Goal: Information Seeking & Learning: Learn about a topic

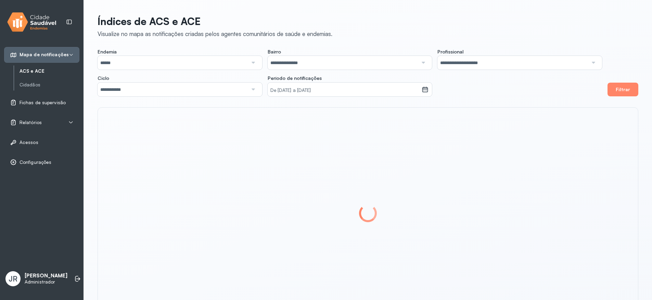
click at [29, 278] on p "[PERSON_NAME]" at bounding box center [46, 275] width 43 height 7
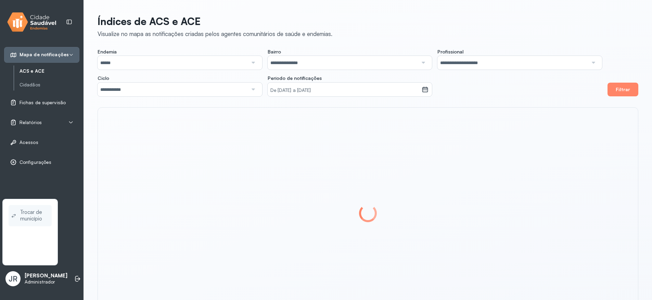
click at [31, 219] on span "Trocar de município" at bounding box center [34, 216] width 29 height 16
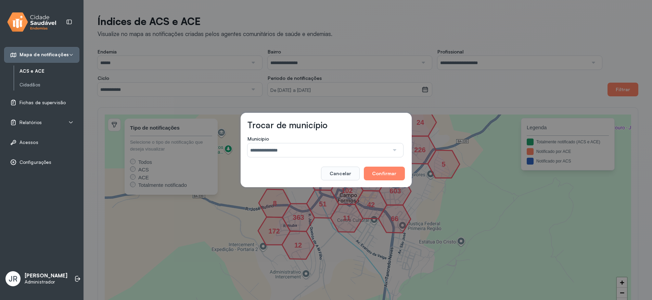
click at [320, 147] on input "**********" at bounding box center [319, 150] width 142 height 14
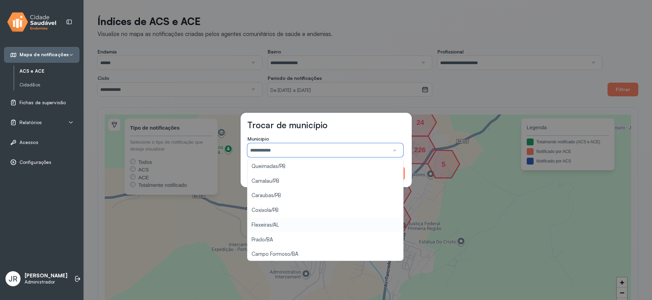
click at [272, 224] on div "**********" at bounding box center [326, 150] width 652 height 300
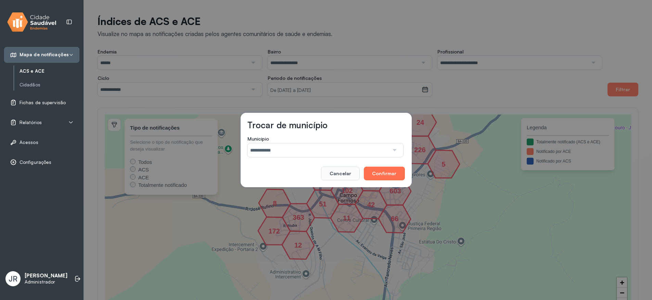
click at [387, 174] on button "Confirmar" at bounding box center [384, 173] width 41 height 14
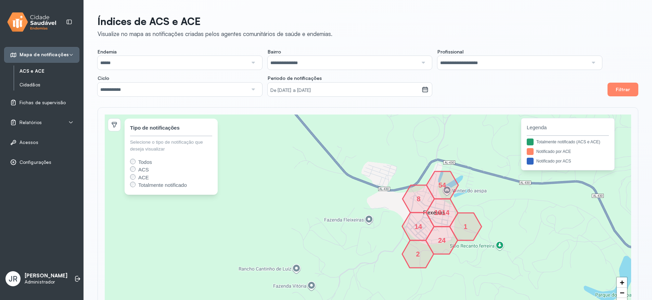
click at [35, 84] on link "Cidadãos" at bounding box center [50, 85] width 60 height 6
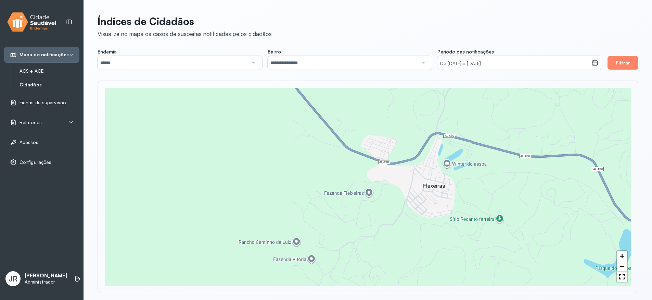
click at [32, 73] on link "ACS e ACE" at bounding box center [50, 71] width 60 height 6
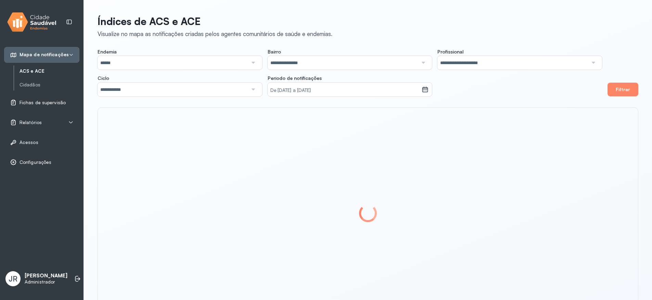
click at [33, 100] on span "Fichas de supervisão" at bounding box center [43, 103] width 46 height 6
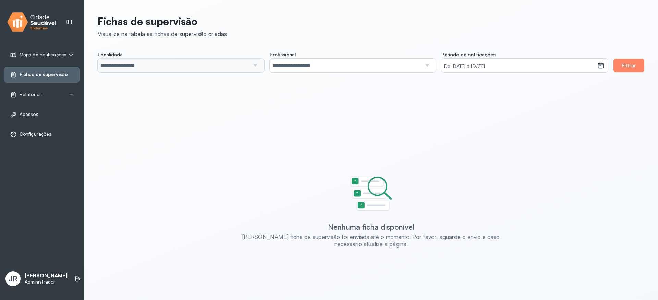
click at [29, 97] on span "Relatórios" at bounding box center [31, 94] width 22 height 6
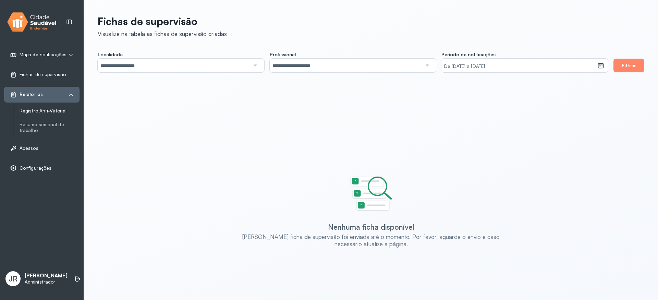
click at [35, 111] on link "Registro Anti-Vetorial" at bounding box center [50, 111] width 60 height 6
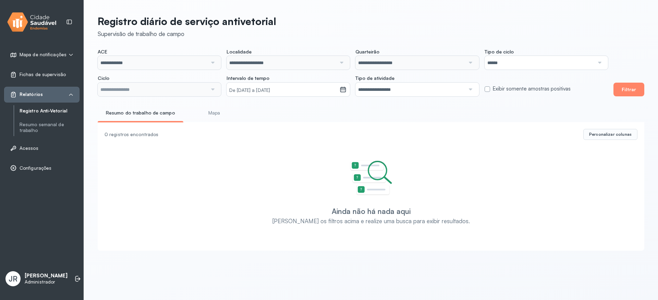
type input "**********"
click at [632, 90] on button "Filtrar" at bounding box center [628, 90] width 31 height 14
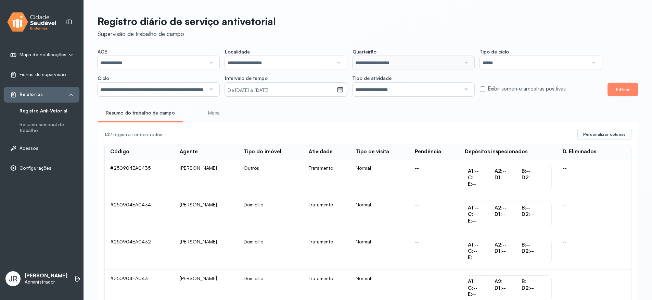
drag, startPoint x: 180, startPoint y: 169, endPoint x: 250, endPoint y: 169, distance: 70.2
click at [239, 169] on td "[PERSON_NAME]" at bounding box center [206, 177] width 64 height 37
click at [279, 168] on td "Outros" at bounding box center [270, 177] width 65 height 37
drag, startPoint x: 340, startPoint y: 172, endPoint x: 347, endPoint y: 172, distance: 6.5
click at [341, 172] on td "Tratamento" at bounding box center [326, 177] width 47 height 37
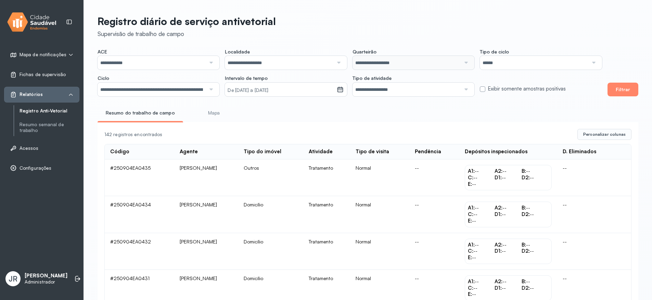
click at [399, 171] on td "Normal" at bounding box center [379, 177] width 59 height 37
click at [441, 155] on div "Pendência" at bounding box center [428, 151] width 26 height 7
click at [612, 134] on span "Personalizar colunas" at bounding box center [605, 134] width 42 height 5
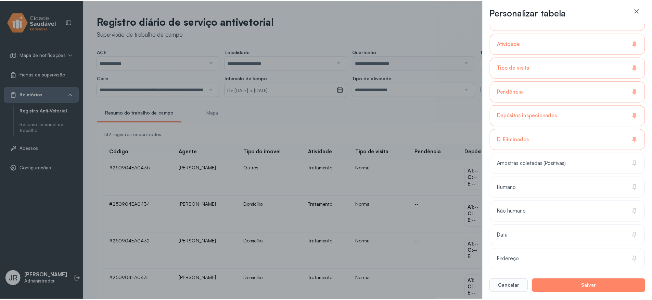
scroll to position [82, 0]
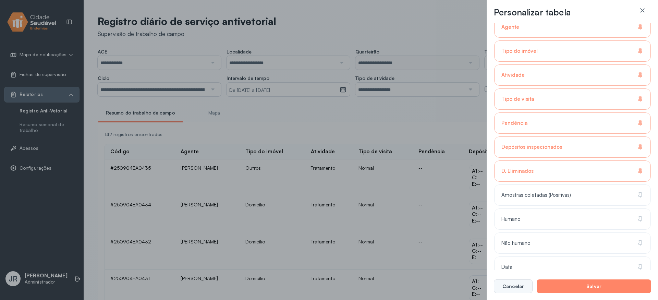
click at [510, 287] on button "Cancelar" at bounding box center [513, 286] width 39 height 14
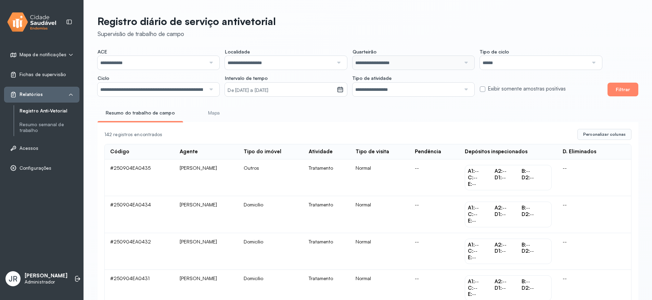
click at [210, 111] on link "Mapa" at bounding box center [214, 112] width 51 height 11
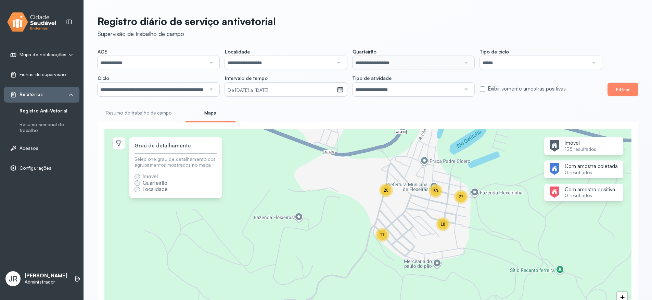
drag, startPoint x: 474, startPoint y: 230, endPoint x: 399, endPoint y: 198, distance: 82.3
click at [399, 198] on div "18 27 53 17 20 + −" at bounding box center [367, 228] width 527 height 198
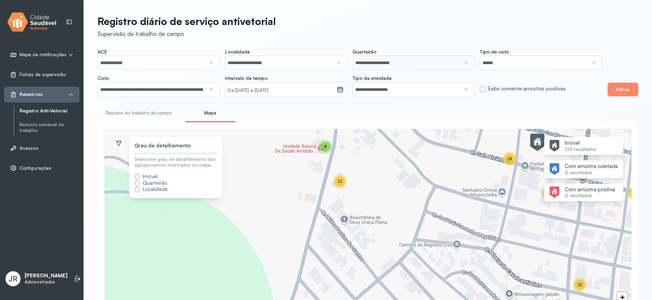
drag, startPoint x: 386, startPoint y: 182, endPoint x: 379, endPoint y: 219, distance: 38.1
click at [379, 219] on div "12 3 2 27 28 19 3 2 17 8 12 + −" at bounding box center [367, 228] width 527 height 198
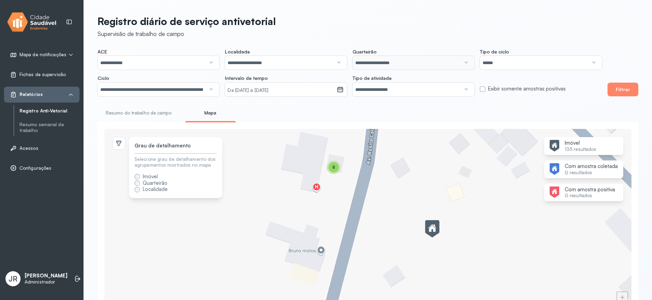
drag, startPoint x: 351, startPoint y: 167, endPoint x: 350, endPoint y: 200, distance: 32.5
click at [350, 200] on div "4 8 4 8 11 + −" at bounding box center [367, 228] width 527 height 198
click at [335, 169] on span "8" at bounding box center [334, 167] width 2 height 5
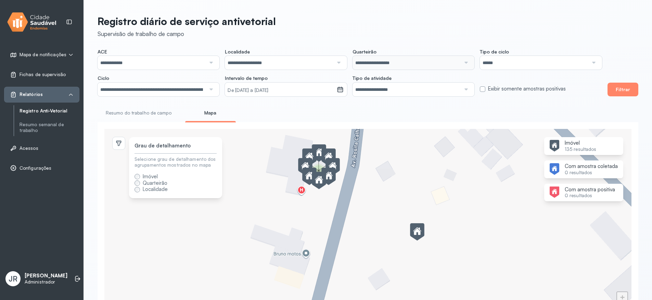
drag, startPoint x: 507, startPoint y: 208, endPoint x: 409, endPoint y: 210, distance: 98.0
click at [409, 210] on div "4 8 4 8 11 3 + −" at bounding box center [367, 228] width 527 height 198
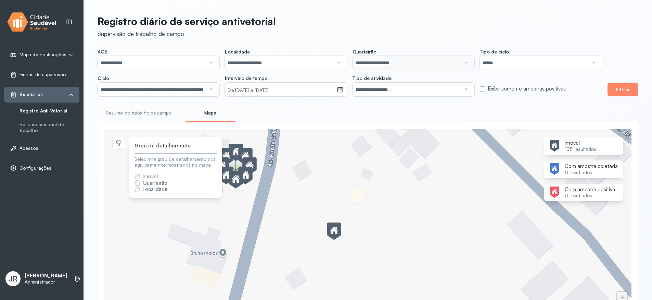
click at [336, 232] on img at bounding box center [334, 231] width 14 height 18
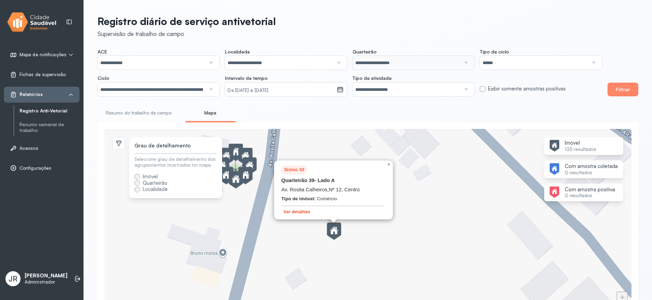
click at [295, 213] on button "Ver detalhes" at bounding box center [297, 212] width 31 height 6
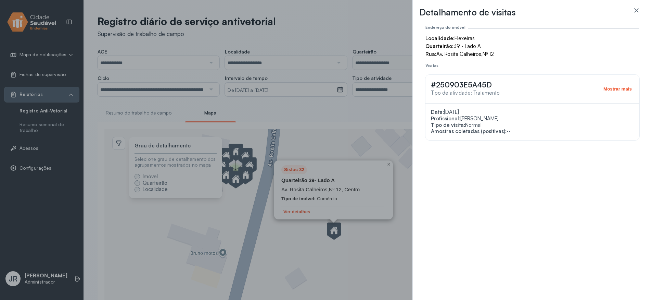
click at [613, 89] on button "Mostrar mais" at bounding box center [618, 89] width 33 height 6
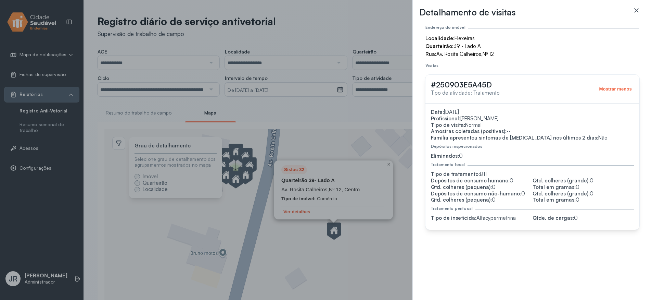
click at [637, 11] on icon at bounding box center [637, 10] width 4 height 4
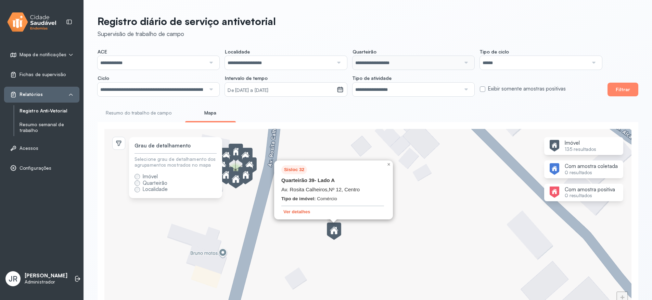
click at [43, 128] on link "Resumo semanal de trabalho" at bounding box center [50, 128] width 60 height 12
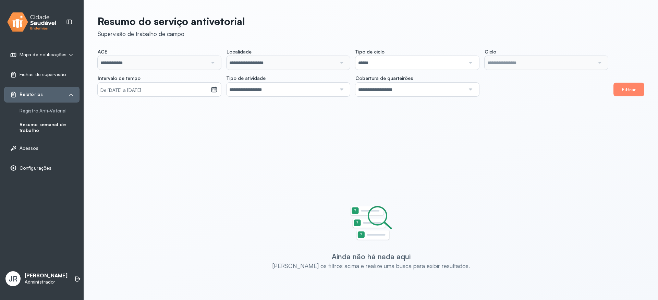
type input "**********"
click at [638, 88] on button "Filtrar" at bounding box center [628, 90] width 31 height 14
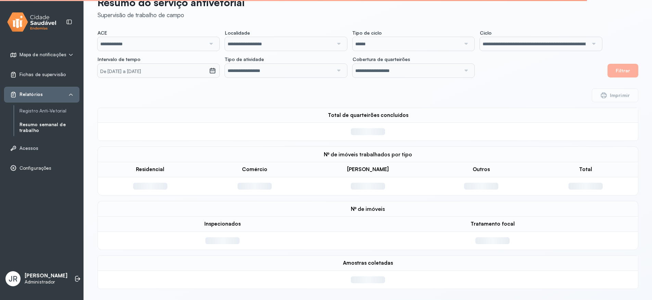
scroll to position [15, 0]
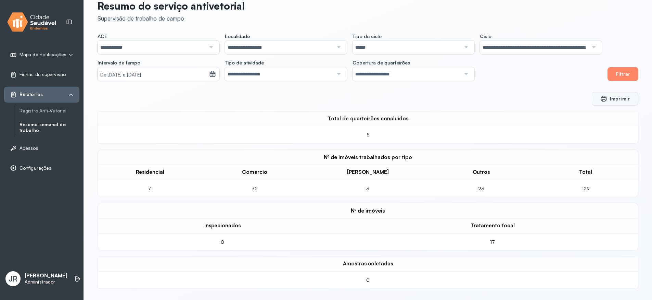
click at [622, 101] on button "Imprimir" at bounding box center [615, 99] width 47 height 14
click at [491, 94] on div "Imprimir" at bounding box center [368, 99] width 541 height 14
click at [37, 148] on link "Acessos" at bounding box center [42, 148] width 64 height 7
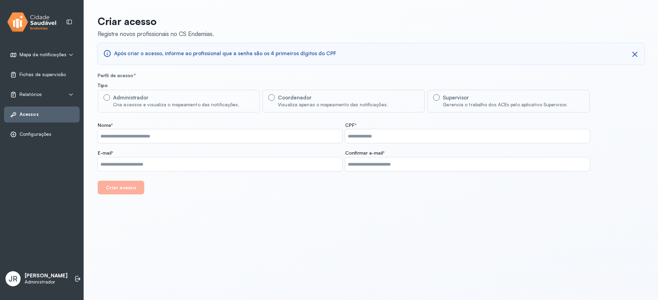
click at [38, 54] on span "Mapa de notificações" at bounding box center [43, 55] width 47 height 6
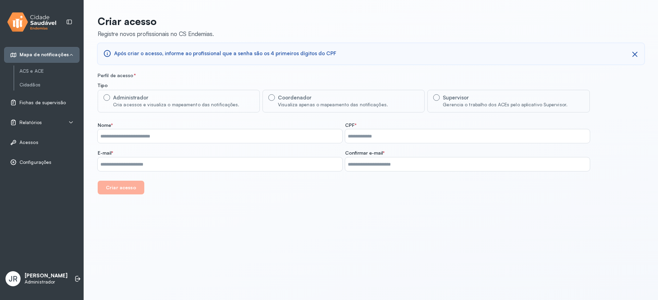
click at [26, 125] on span "Relatórios" at bounding box center [31, 123] width 22 height 6
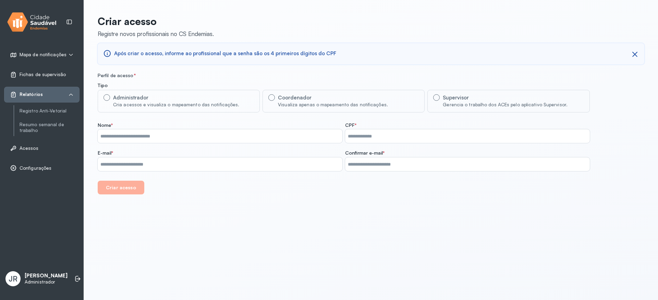
click at [76, 136] on ul "Mapa de notificações ACS e ACE Cidadãos Fichas de supervisão Relatórios Registr…" at bounding box center [41, 111] width 75 height 129
